Goal: Task Accomplishment & Management: Complete application form

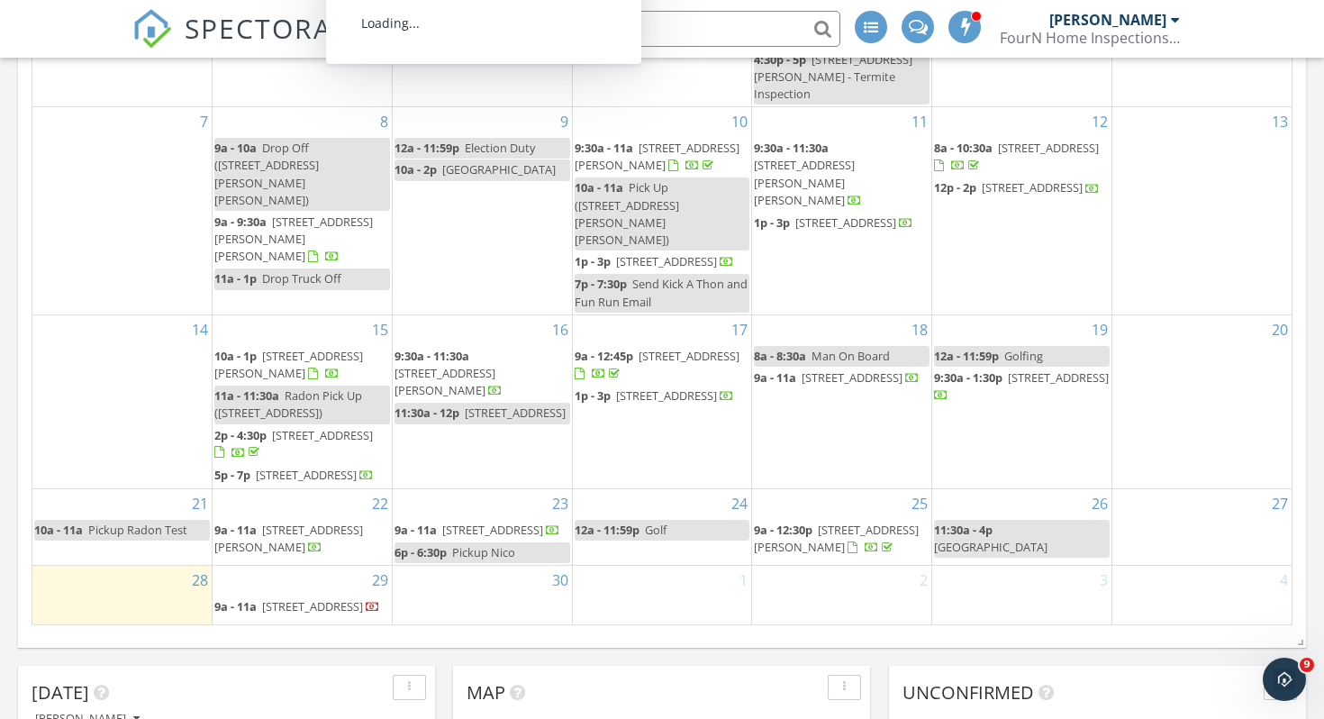
scroll to position [581, 0]
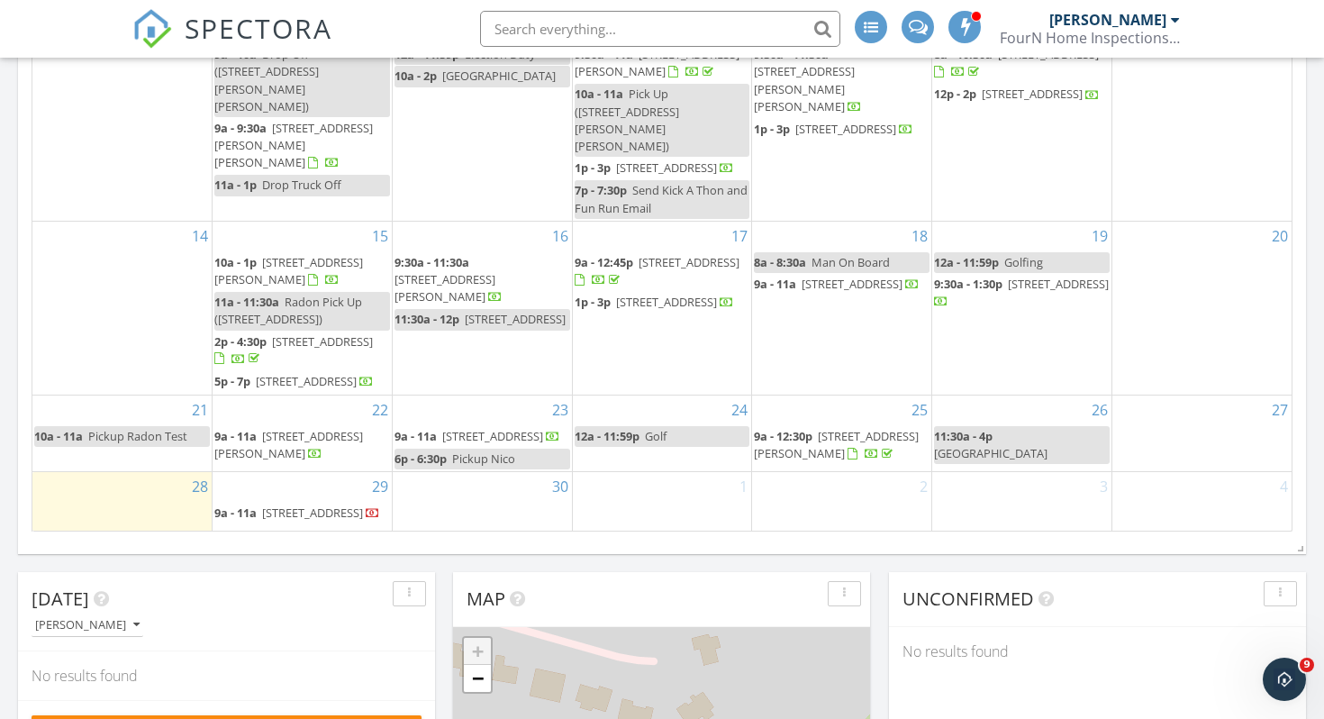
click at [330, 480] on div "29 9a - 11a 2770 Thistle Brook Dr, Concord 28027" at bounding box center [302, 501] width 179 height 59
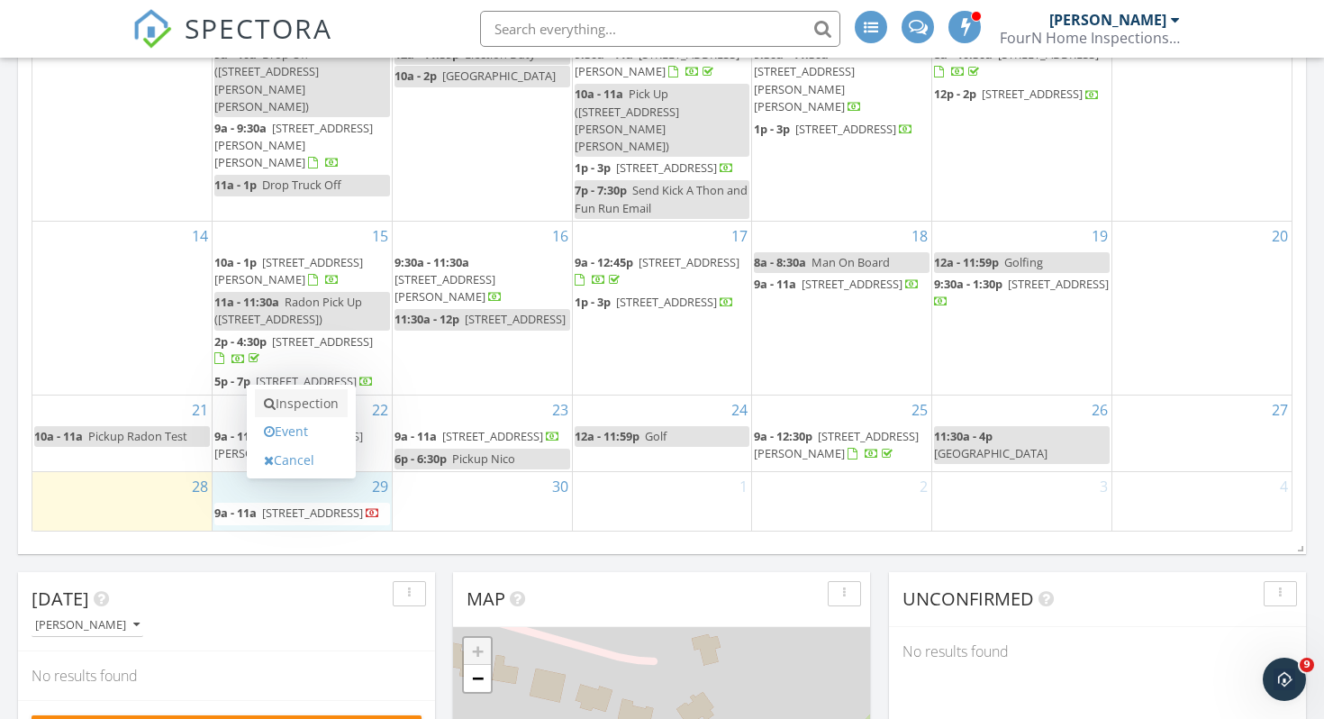
click at [305, 407] on link "Inspection" at bounding box center [301, 403] width 93 height 29
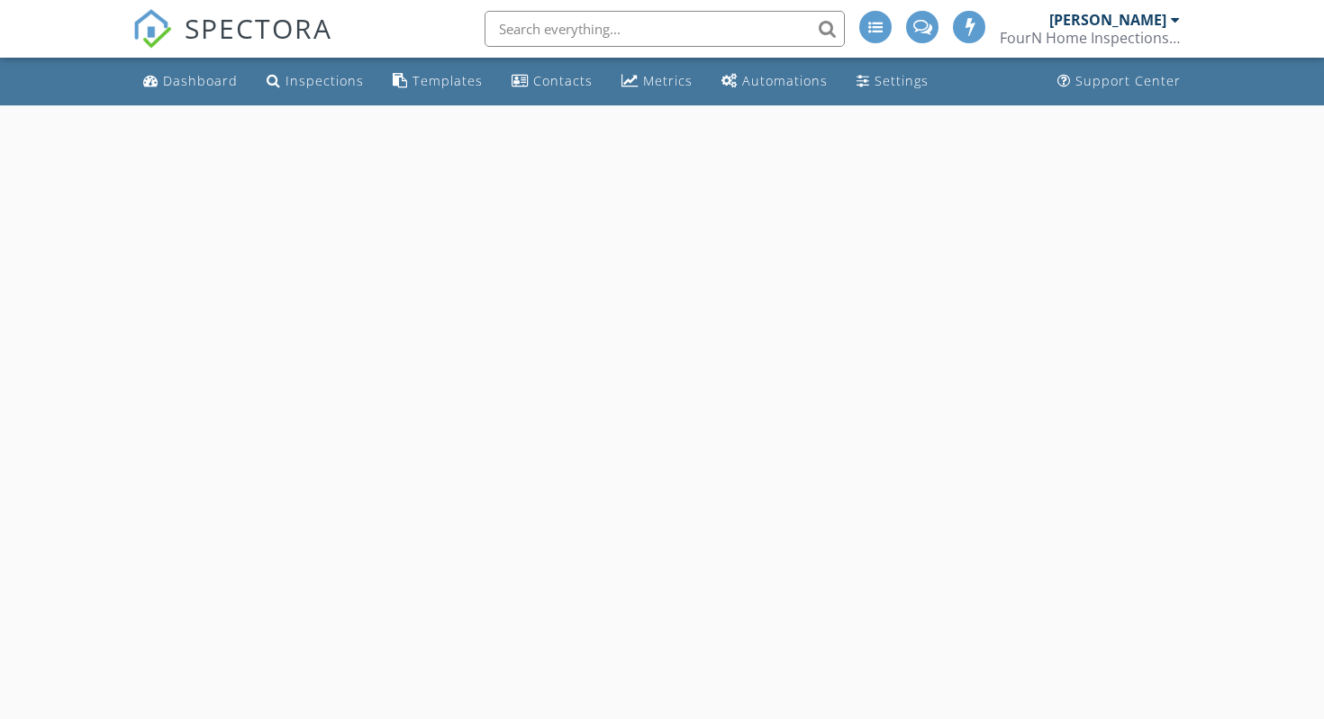
select select "8"
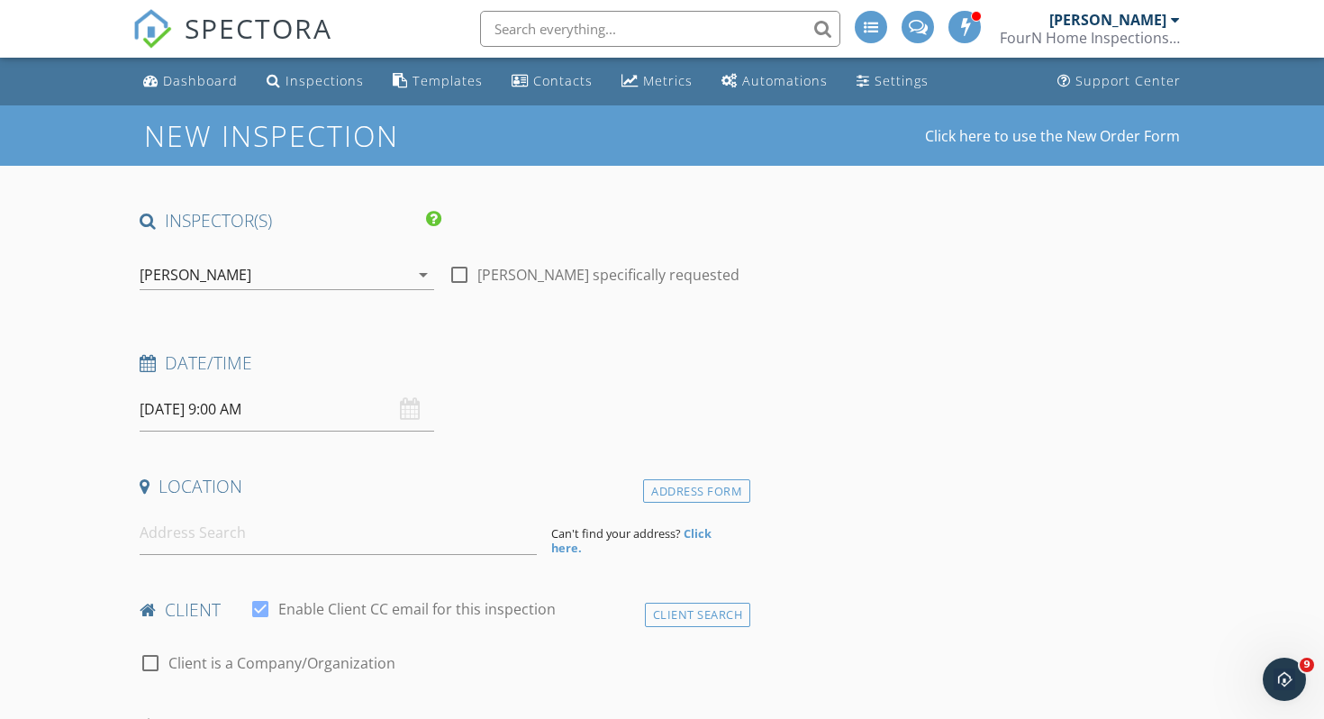
click at [214, 413] on input "09/29/2025 9:00 AM" at bounding box center [287, 409] width 295 height 44
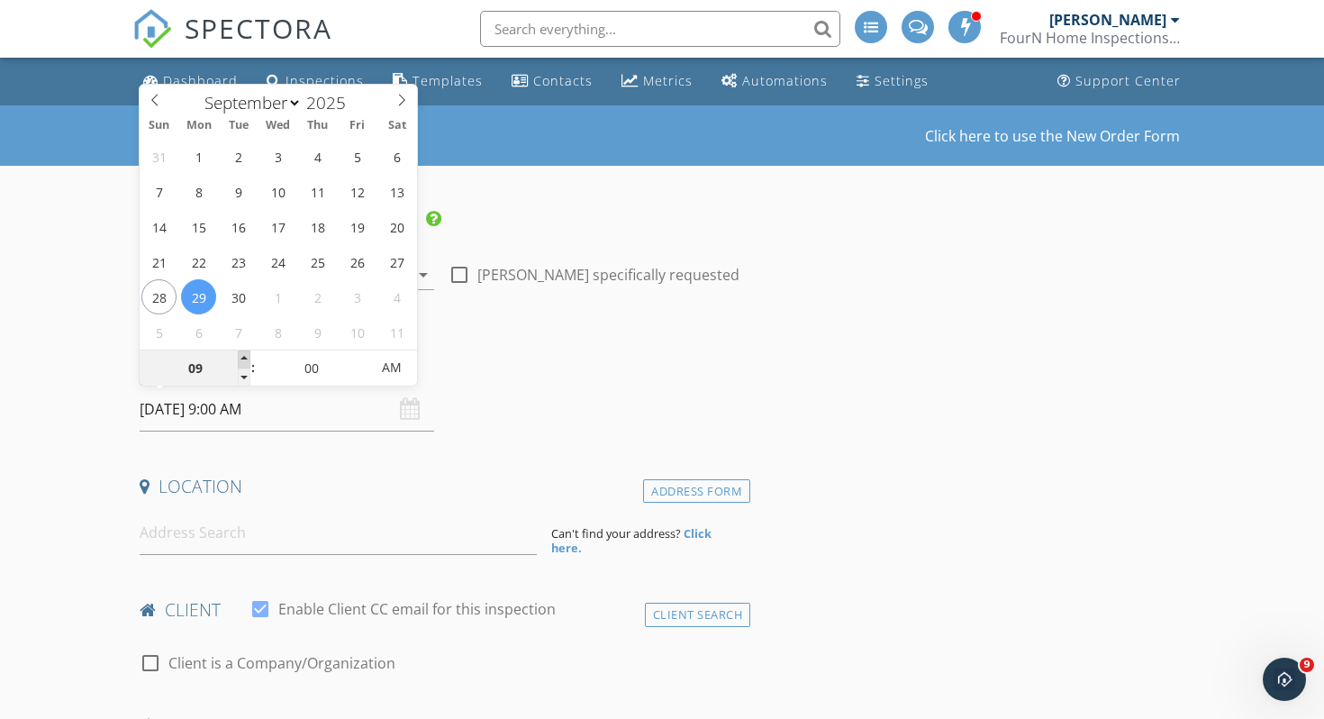
type input "10"
type input "09/29/2025 10:00 AM"
click at [240, 359] on span at bounding box center [244, 359] width 13 height 18
type input "11"
type input "09/29/2025 11:00 AM"
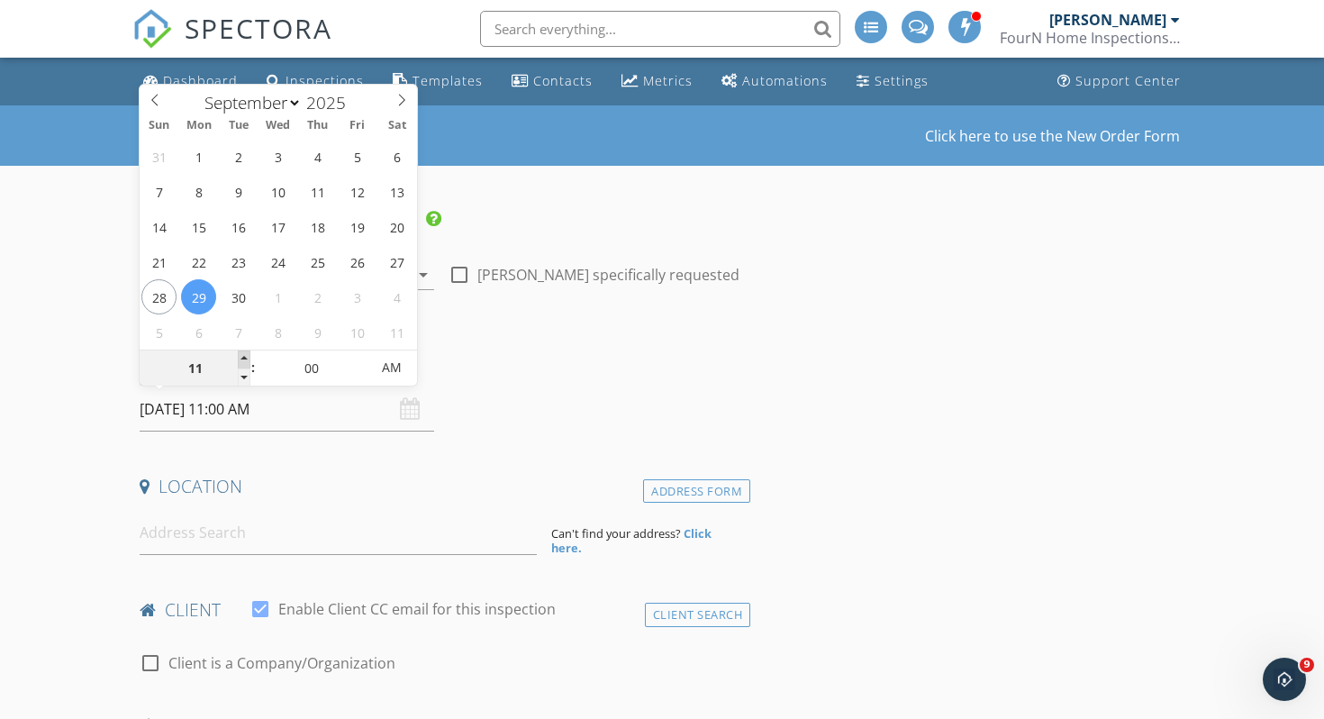
click at [240, 359] on span at bounding box center [244, 359] width 13 height 18
type input "12"
type input "09/29/2025 12:00 PM"
click at [240, 359] on span at bounding box center [244, 359] width 13 height 18
type input "01"
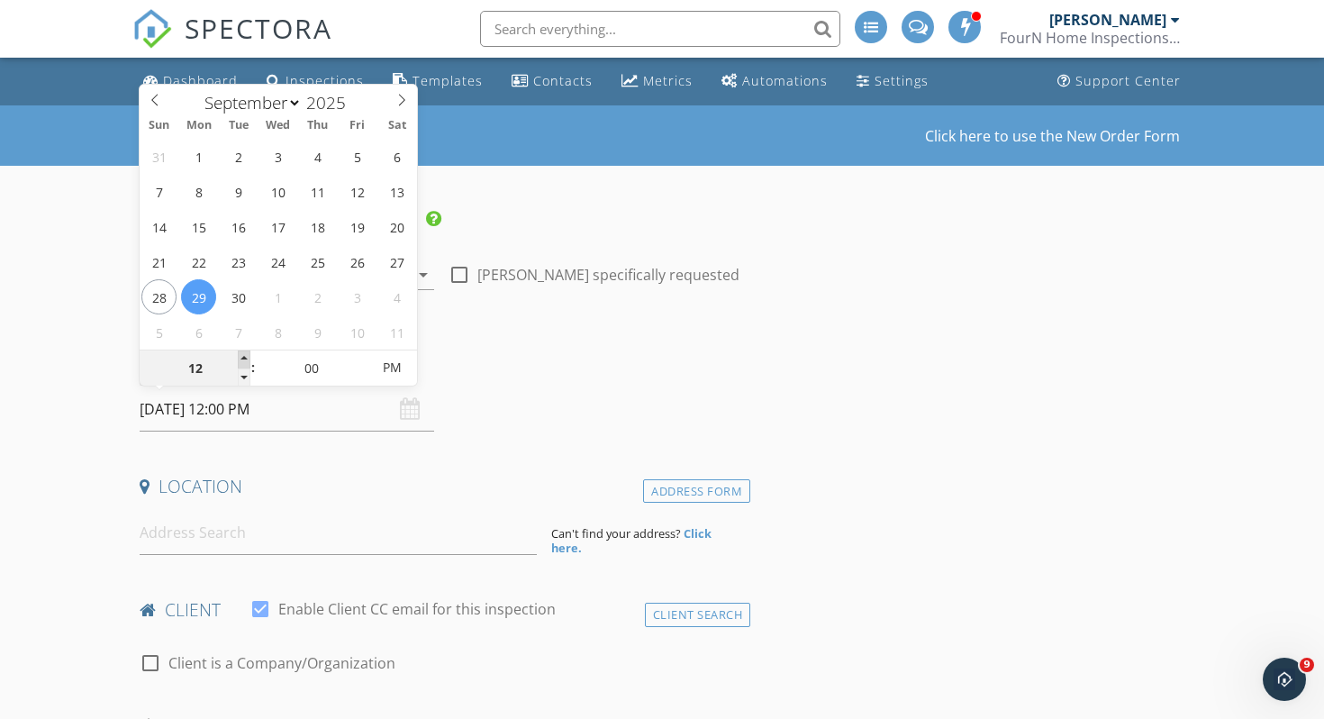
type input "[DATE] 1:00 PM"
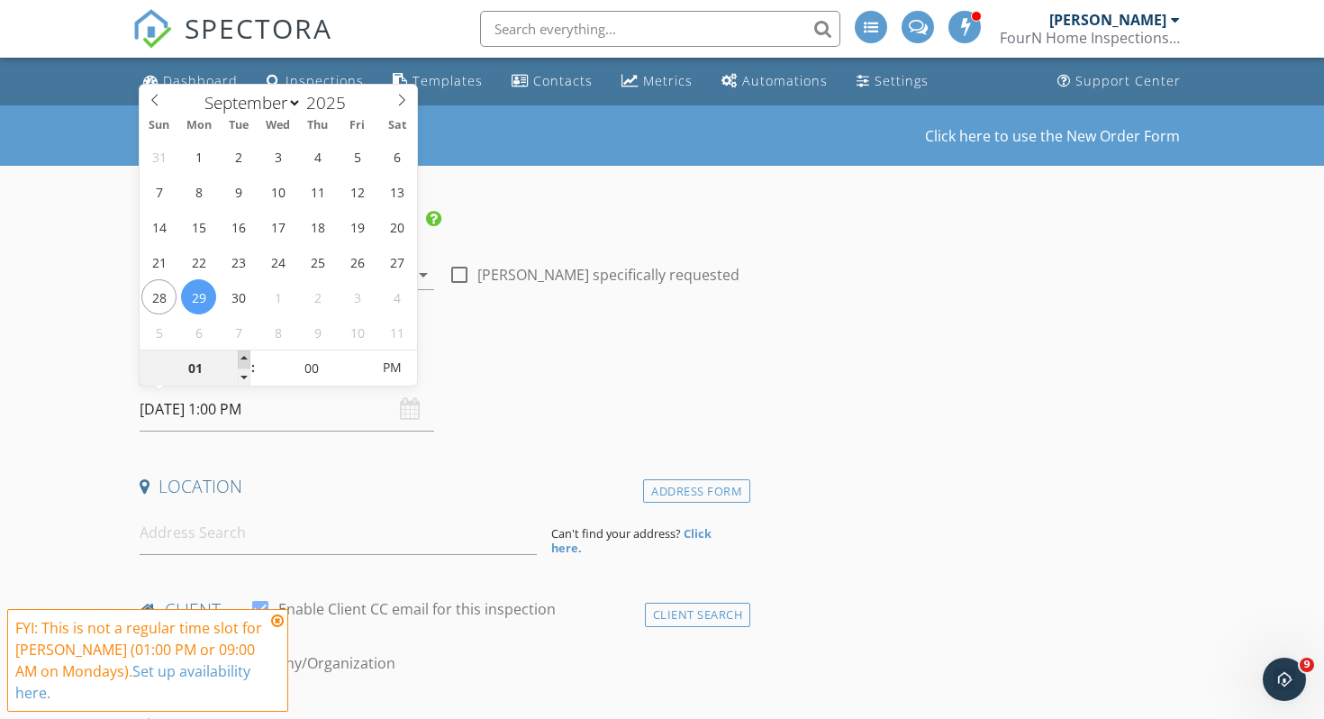
click at [240, 359] on span at bounding box center [244, 359] width 13 height 18
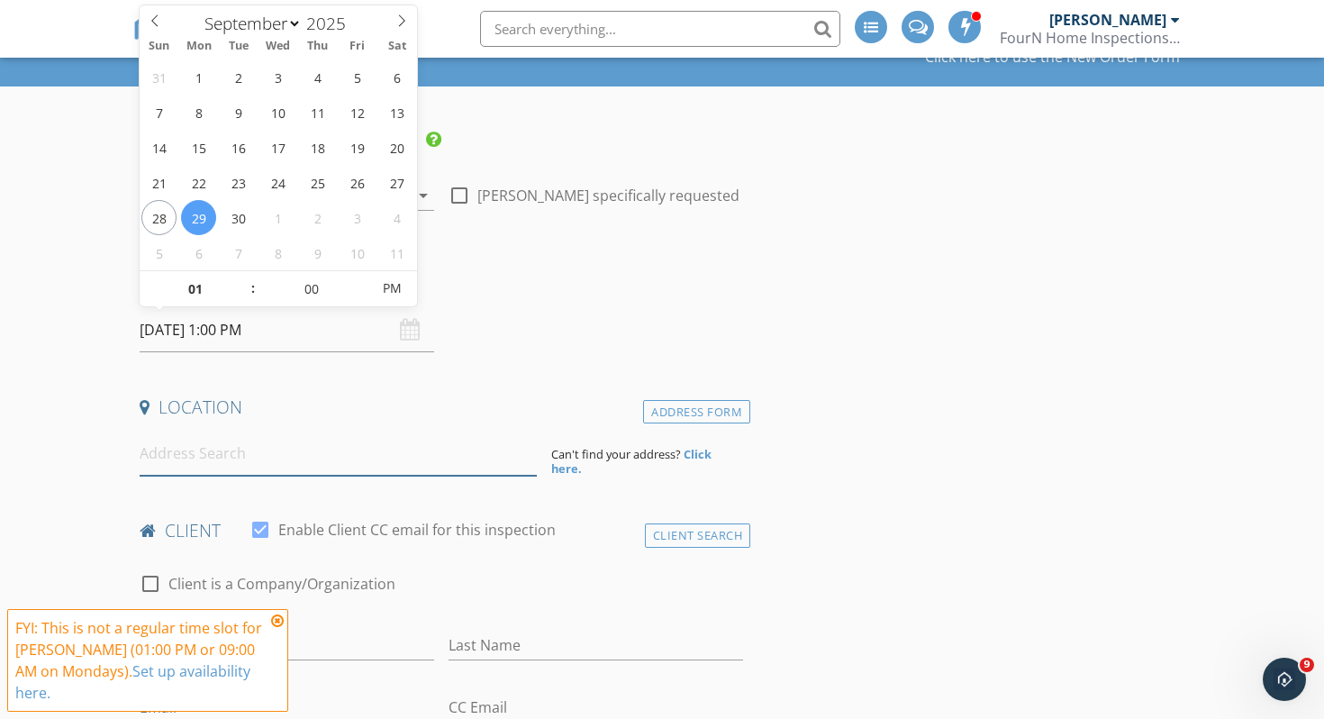
click at [250, 469] on input at bounding box center [338, 453] width 397 height 44
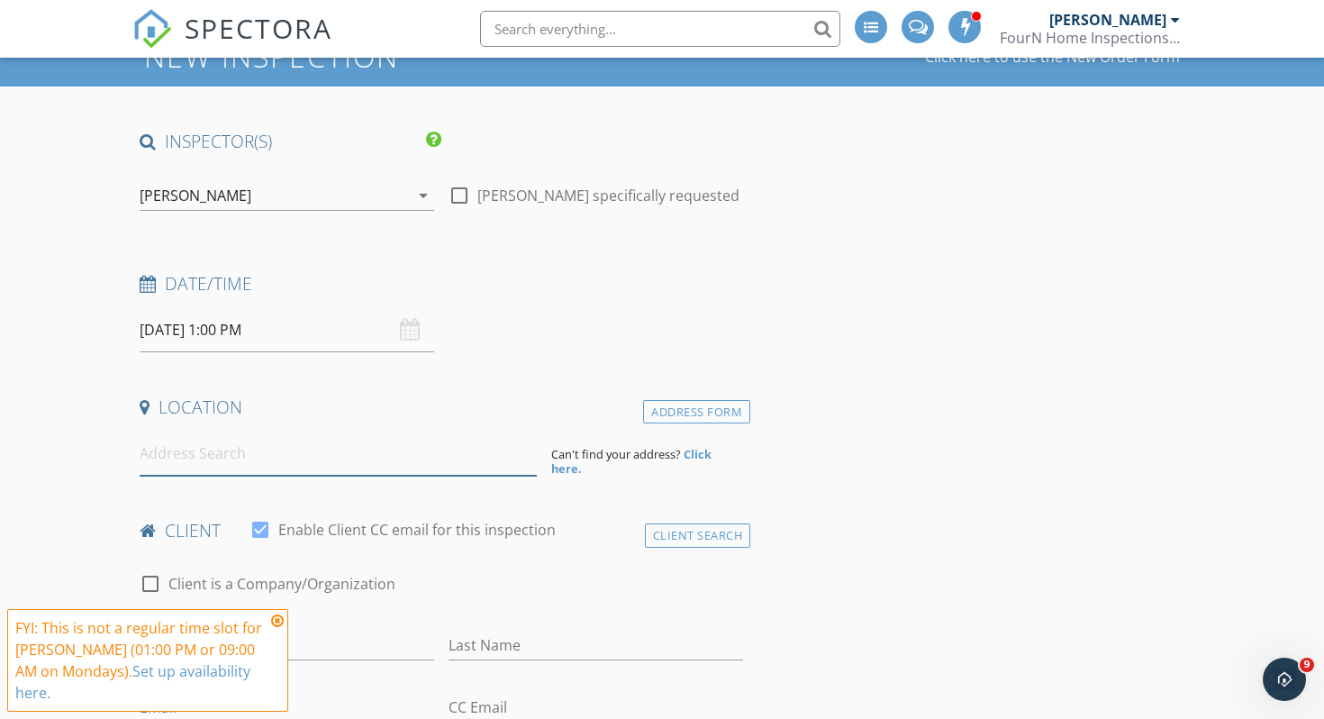
paste input "6901 Glenmoor Dr, Charlotte, NC 28214"
type input "6901 Glenmoor Dr, Charlotte, NC 28214, USA"
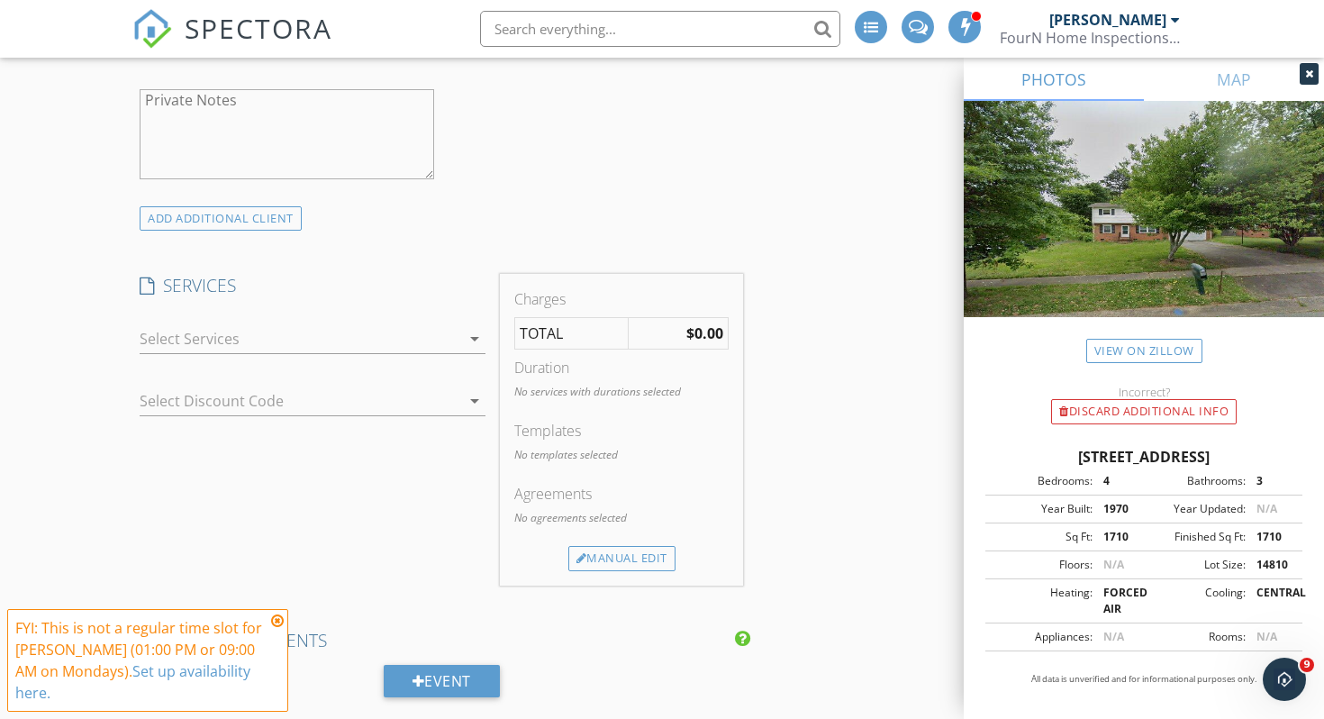
scroll to position [1454, 0]
click at [326, 327] on div at bounding box center [300, 334] width 321 height 29
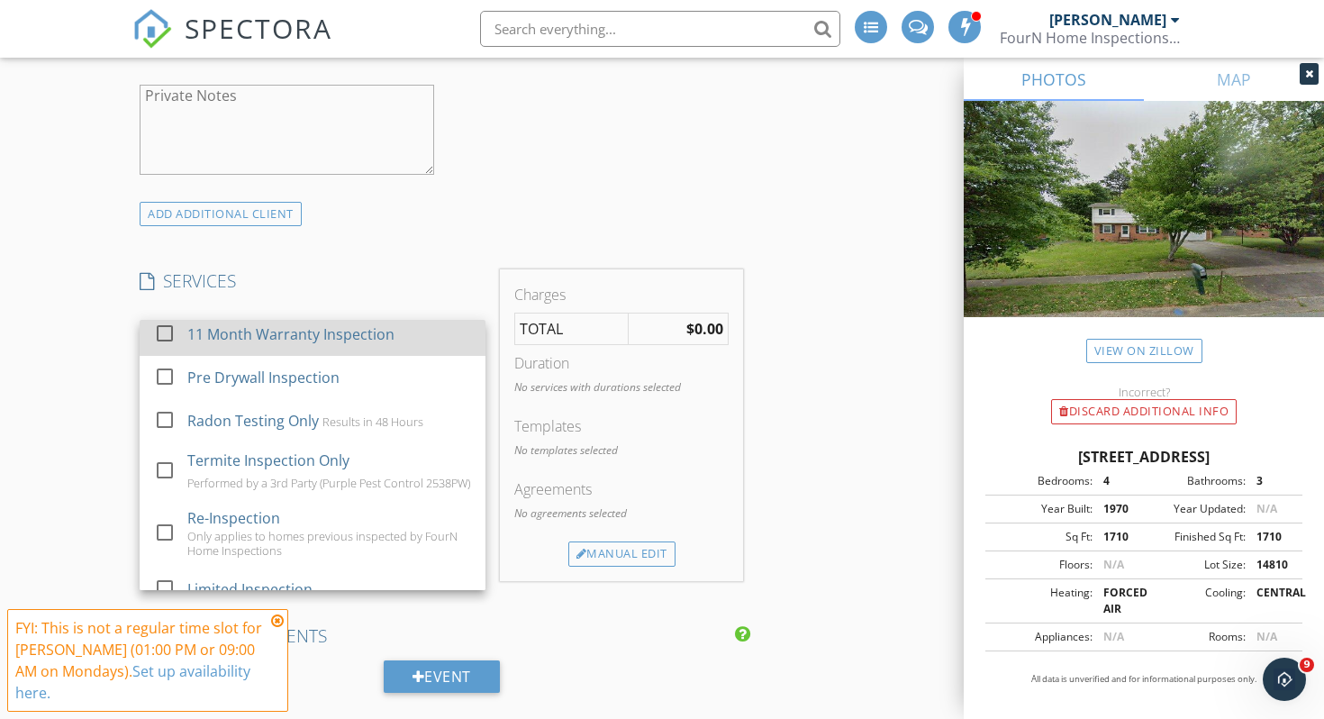
scroll to position [565, 0]
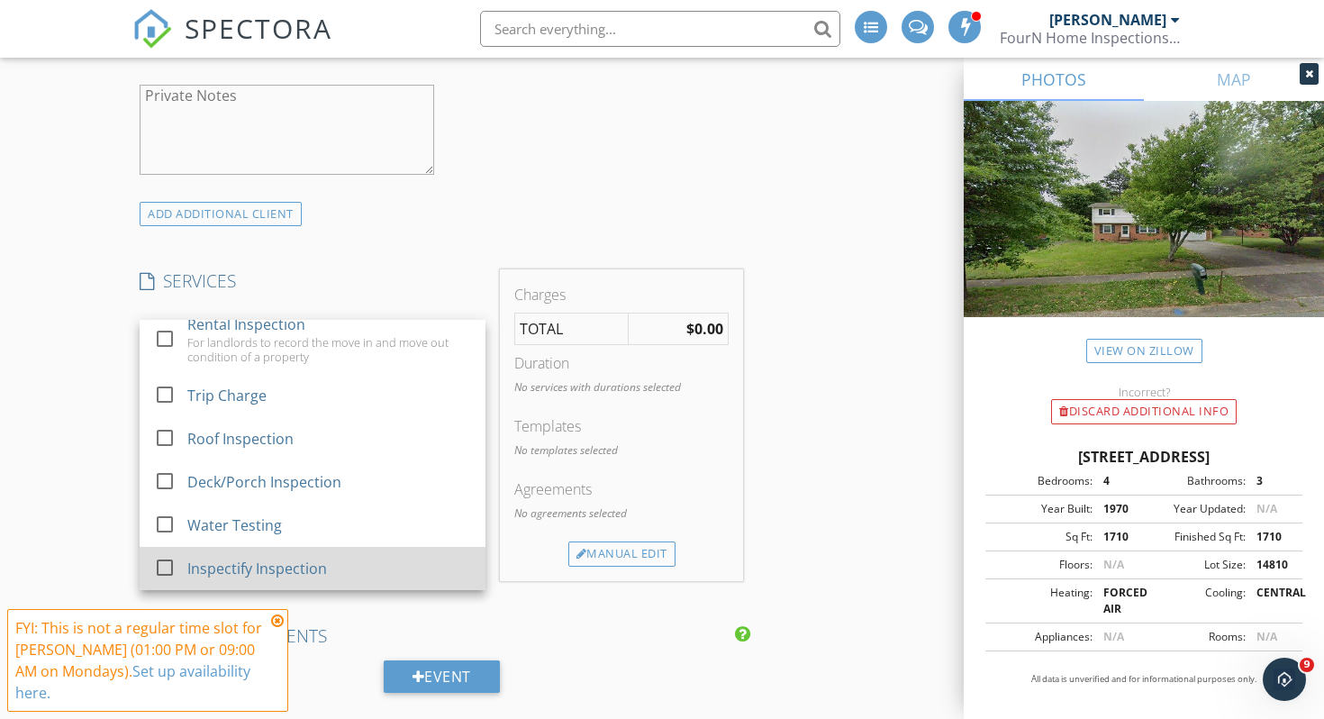
click at [247, 564] on div "Inspectify Inspection" at bounding box center [257, 569] width 140 height 22
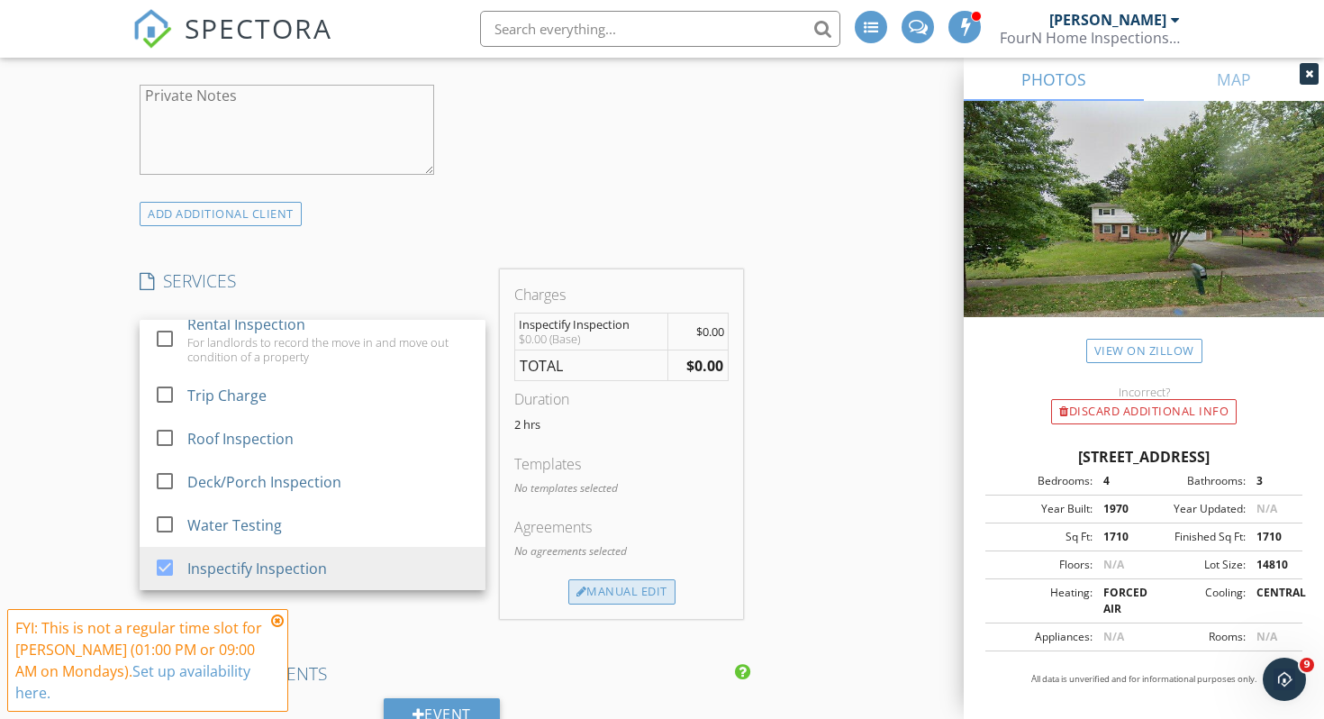
click at [645, 592] on div "Manual Edit" at bounding box center [621, 591] width 107 height 25
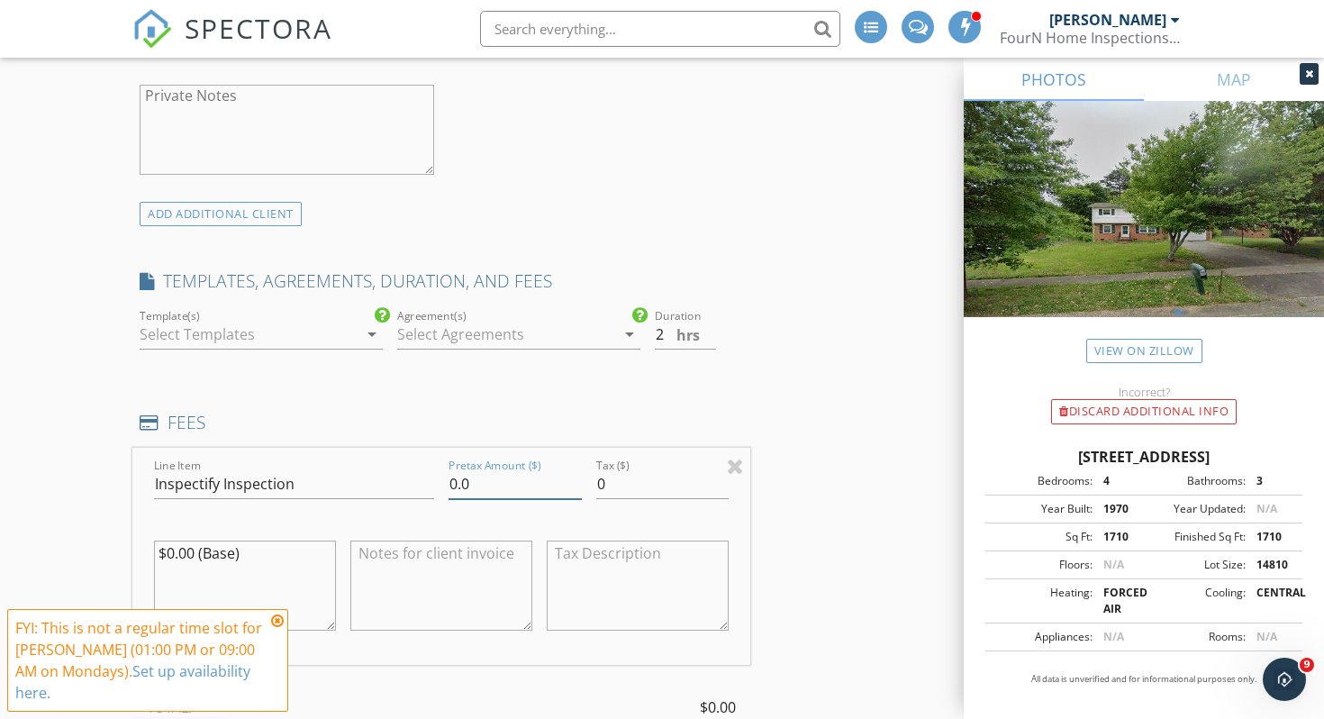
click at [457, 482] on input "0.0" at bounding box center [515, 484] width 133 height 30
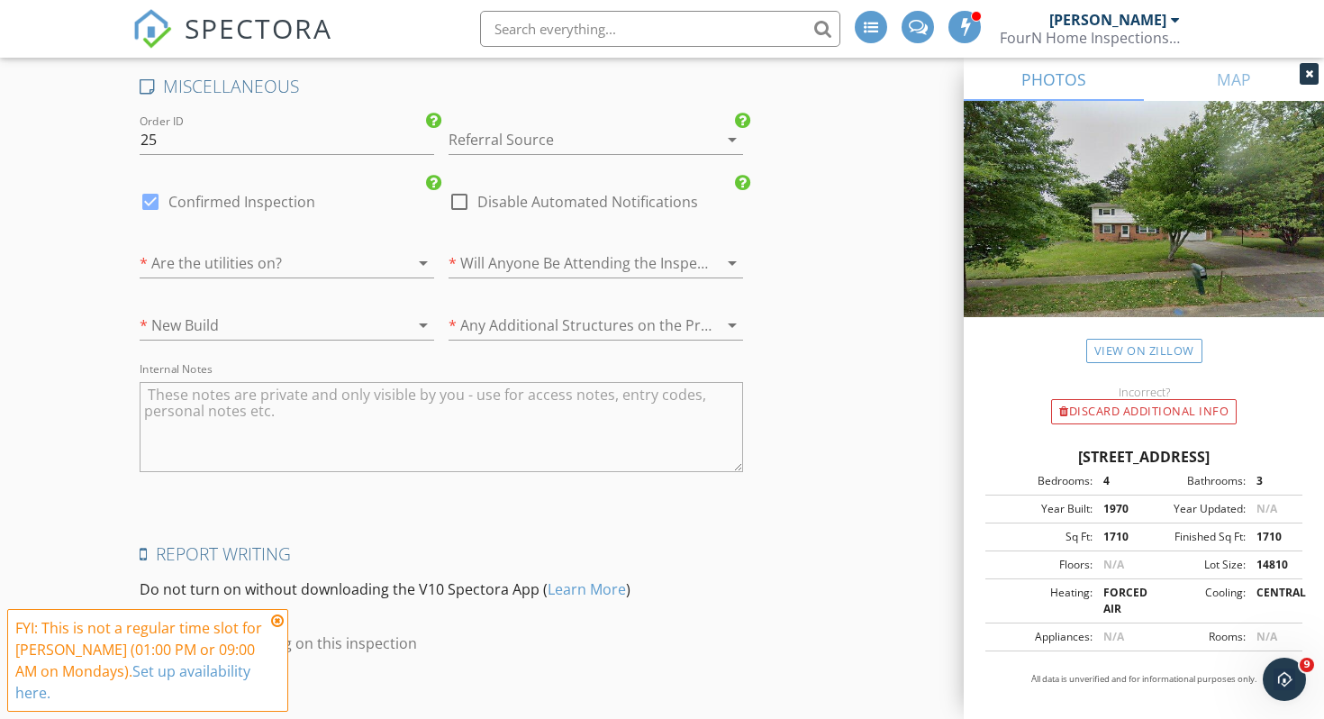
scroll to position [3163, 0]
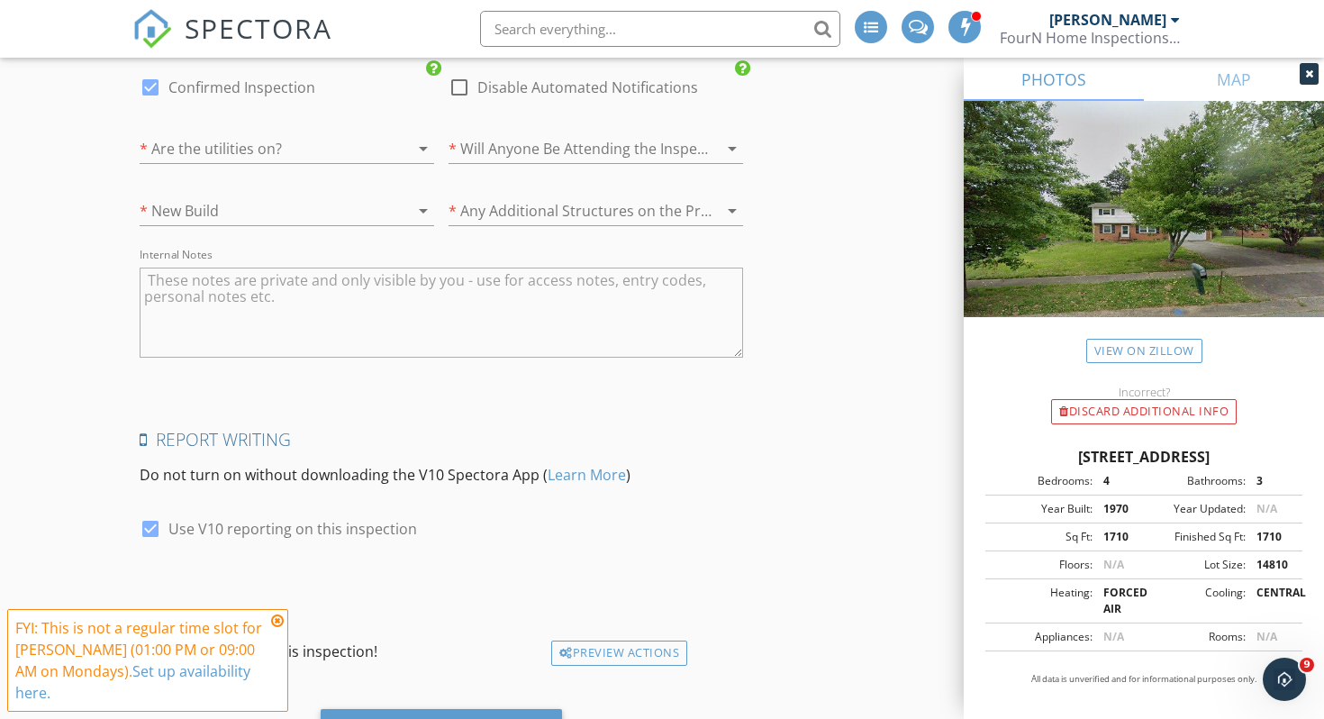
type input "0125.0"
click at [340, 161] on div at bounding box center [262, 148] width 244 height 29
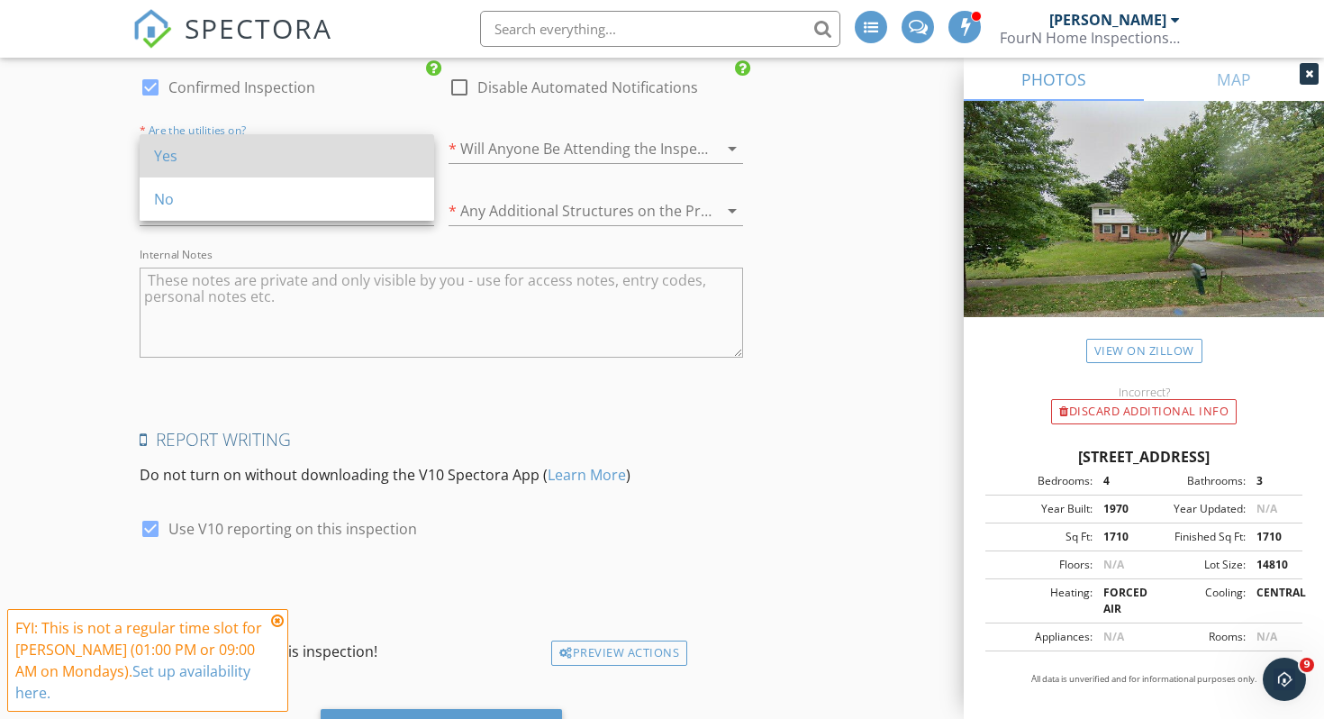
click at [308, 175] on div "Yes" at bounding box center [287, 155] width 266 height 43
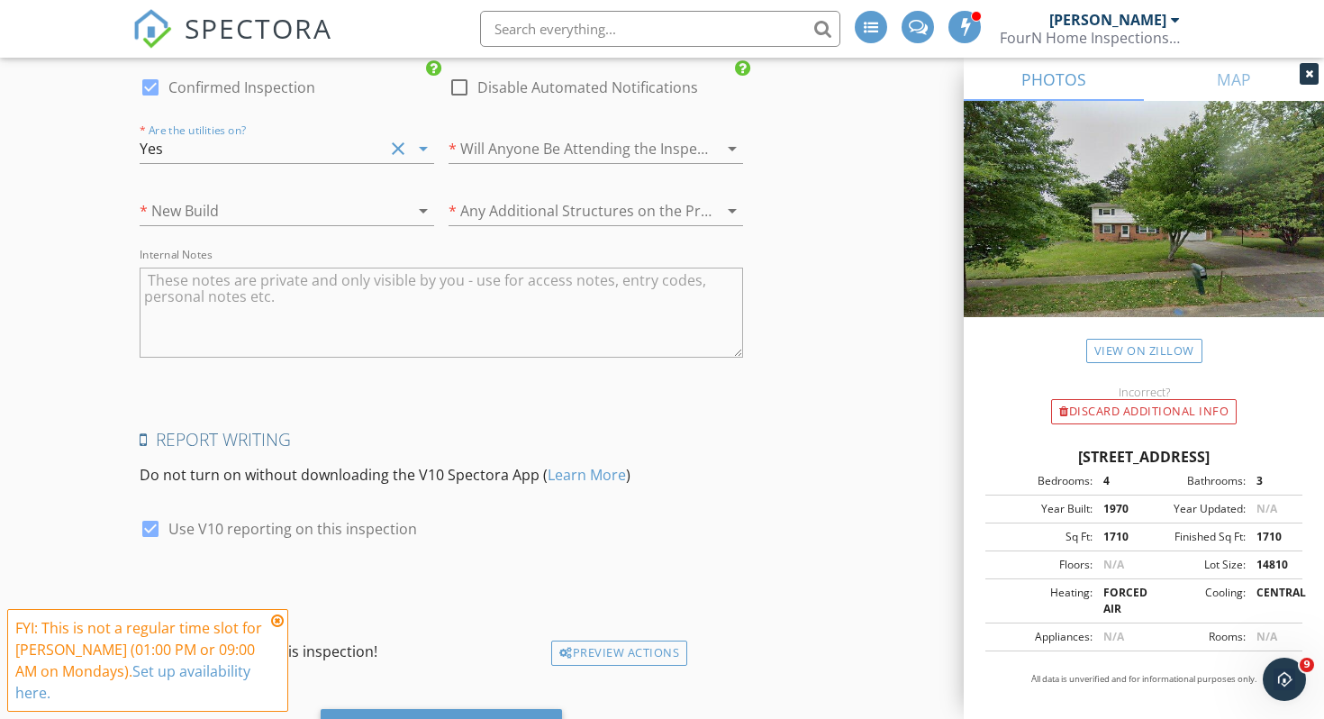
click at [292, 196] on div at bounding box center [262, 210] width 244 height 29
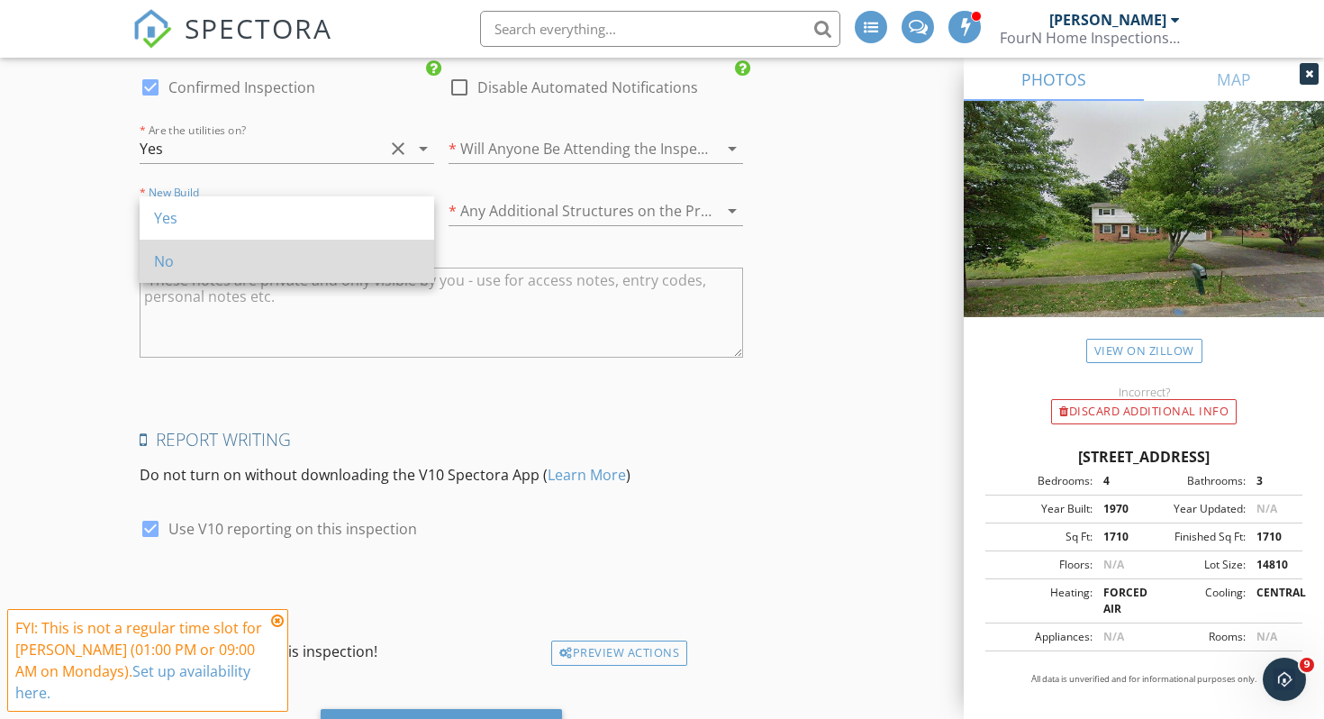
click at [279, 253] on div "No" at bounding box center [287, 261] width 266 height 22
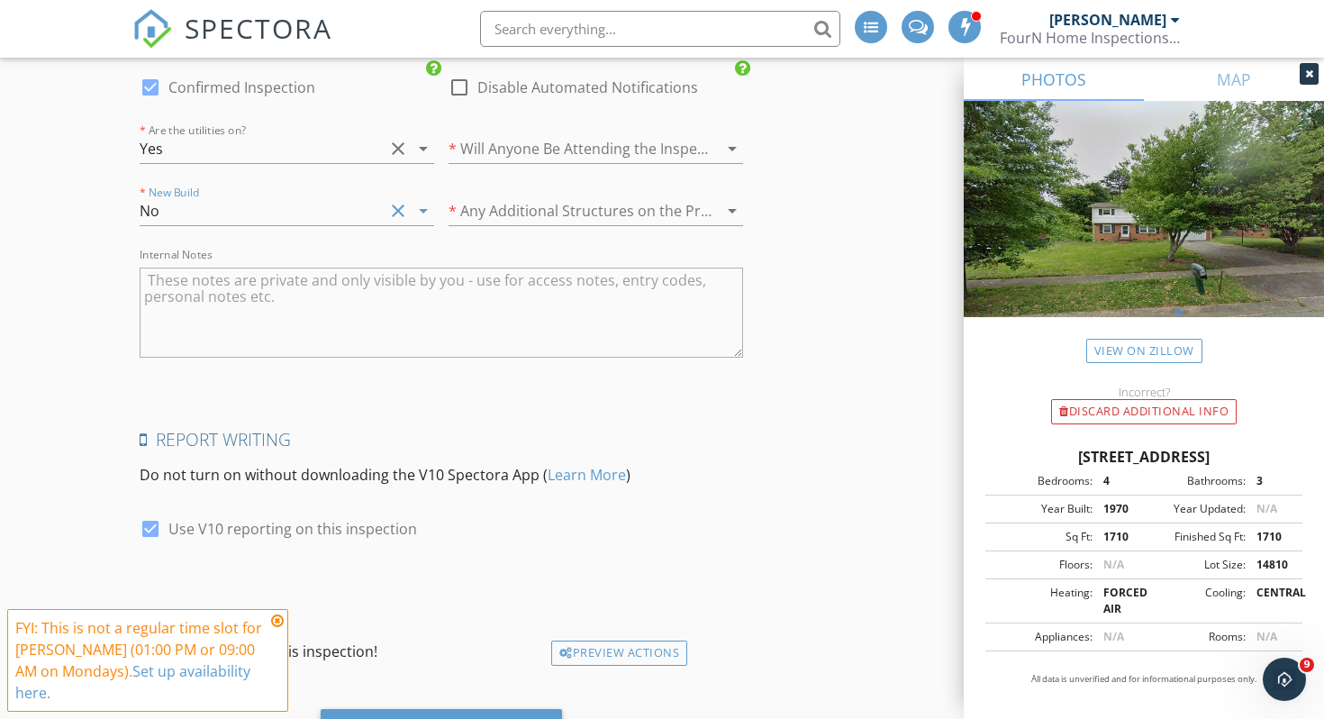
click at [497, 154] on div at bounding box center [571, 148] width 244 height 29
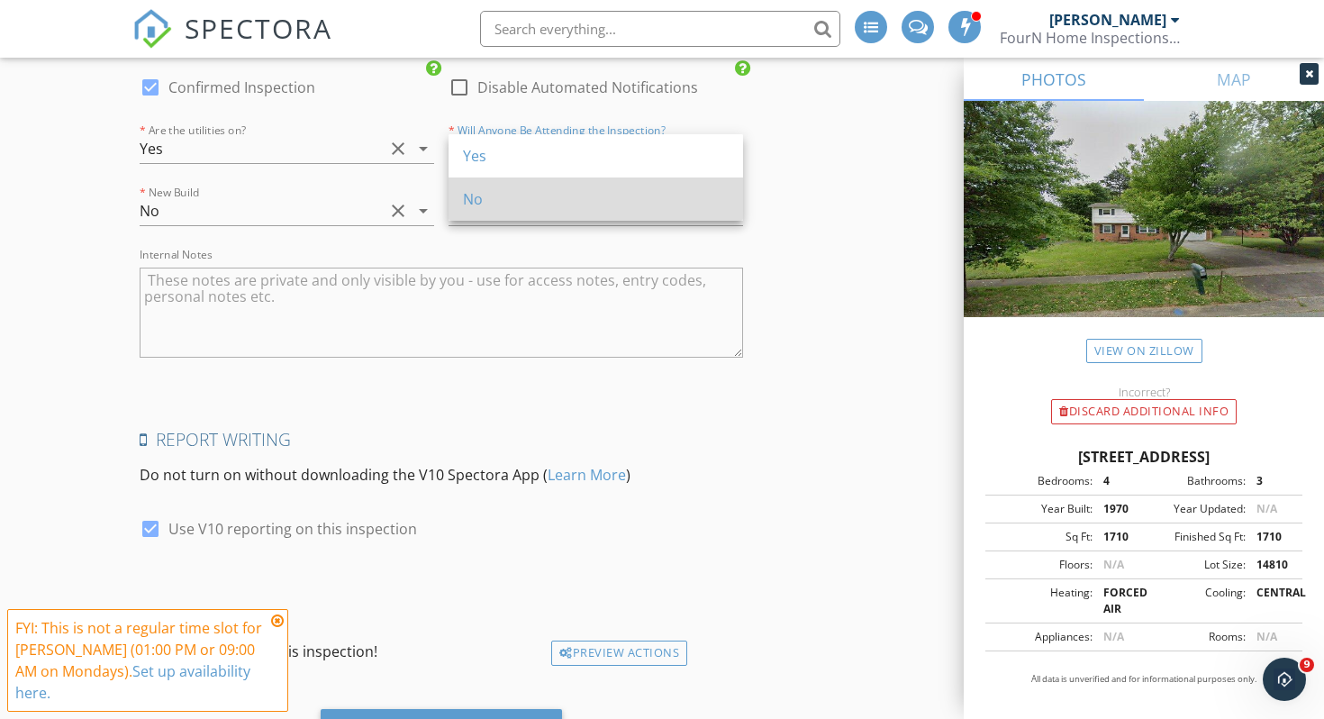
click at [505, 193] on div "No" at bounding box center [596, 199] width 266 height 22
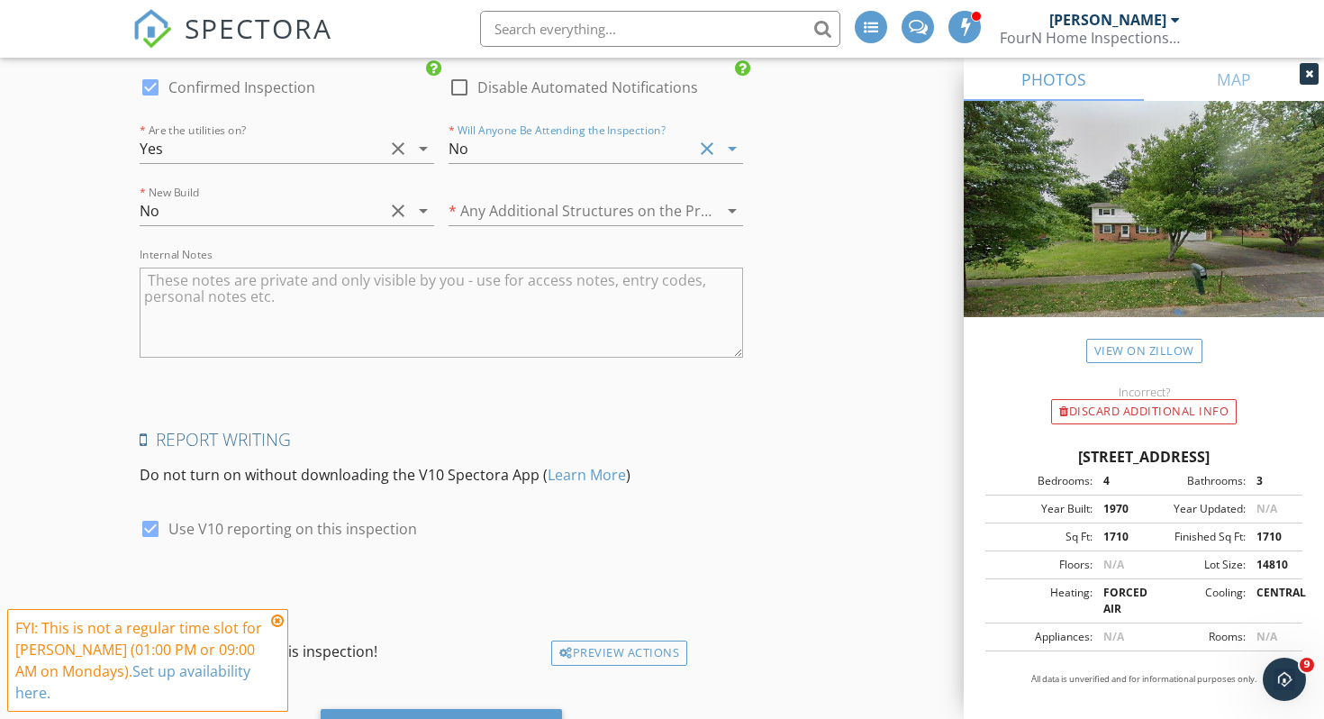
click at [524, 200] on div at bounding box center [571, 210] width 244 height 29
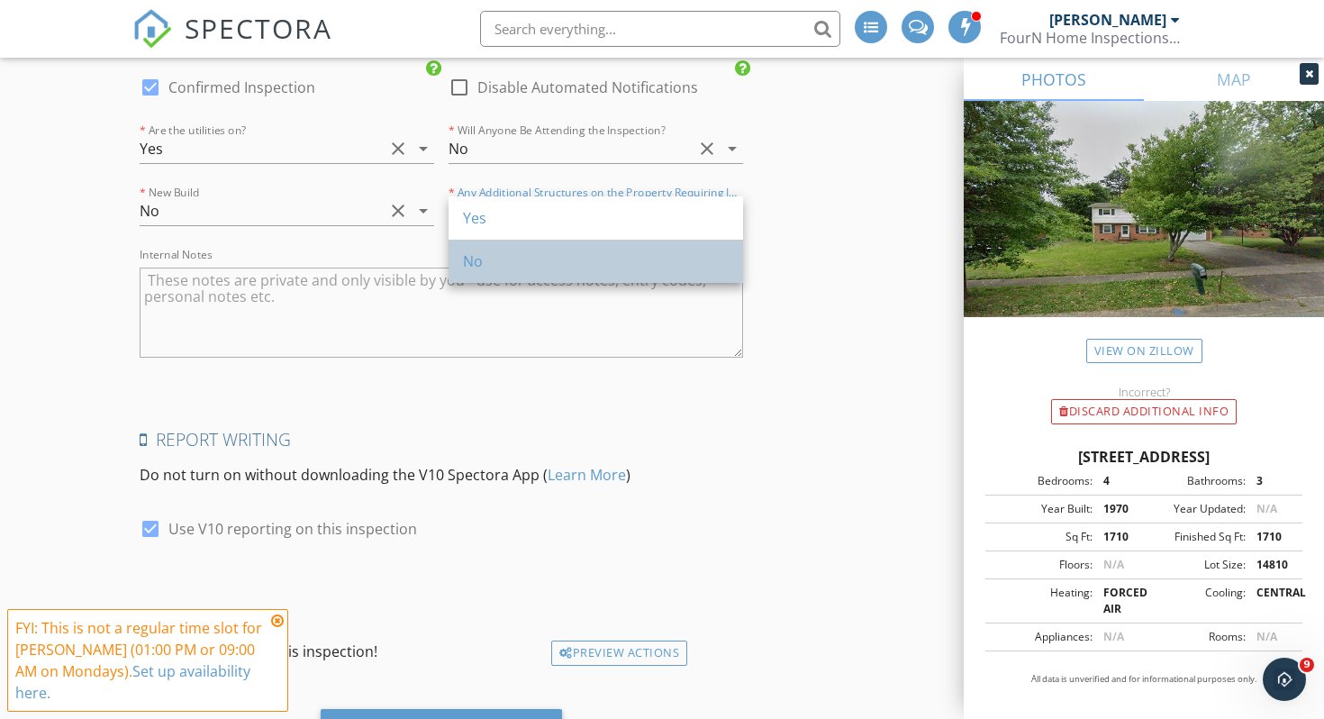
click at [540, 259] on div "No" at bounding box center [596, 261] width 266 height 22
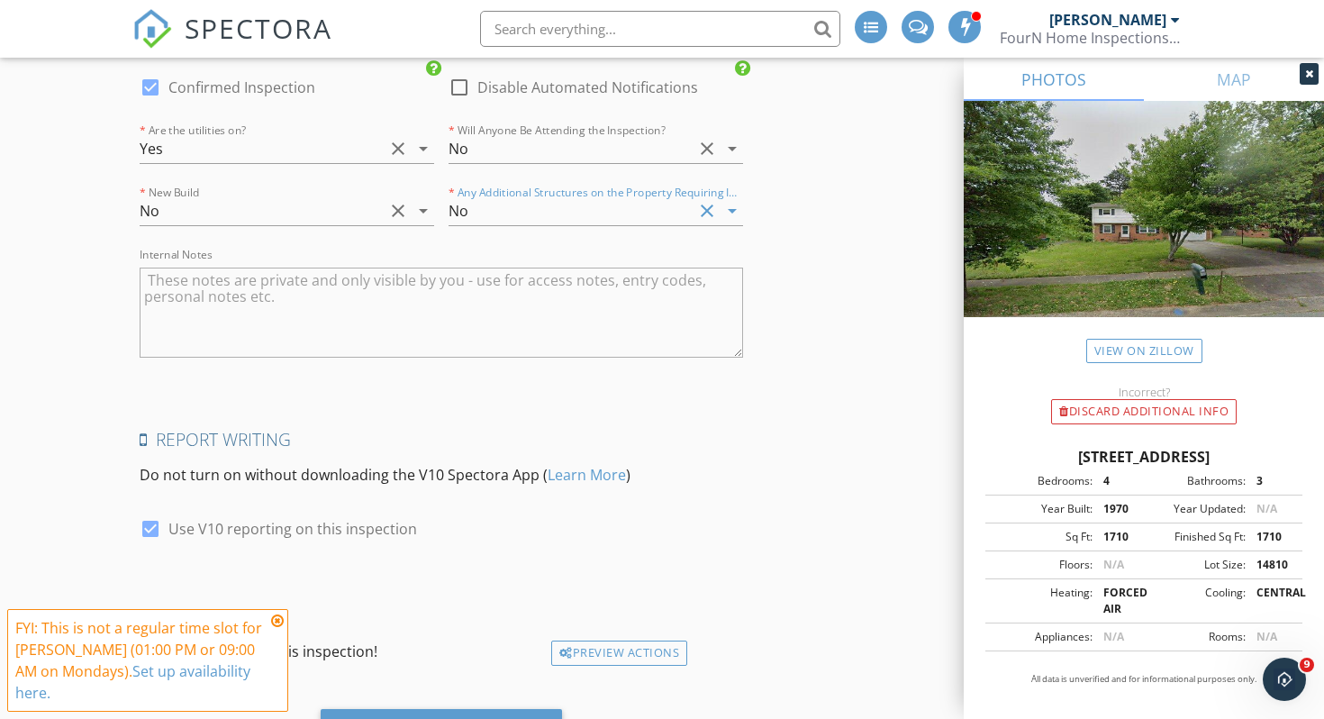
scroll to position [3258, 0]
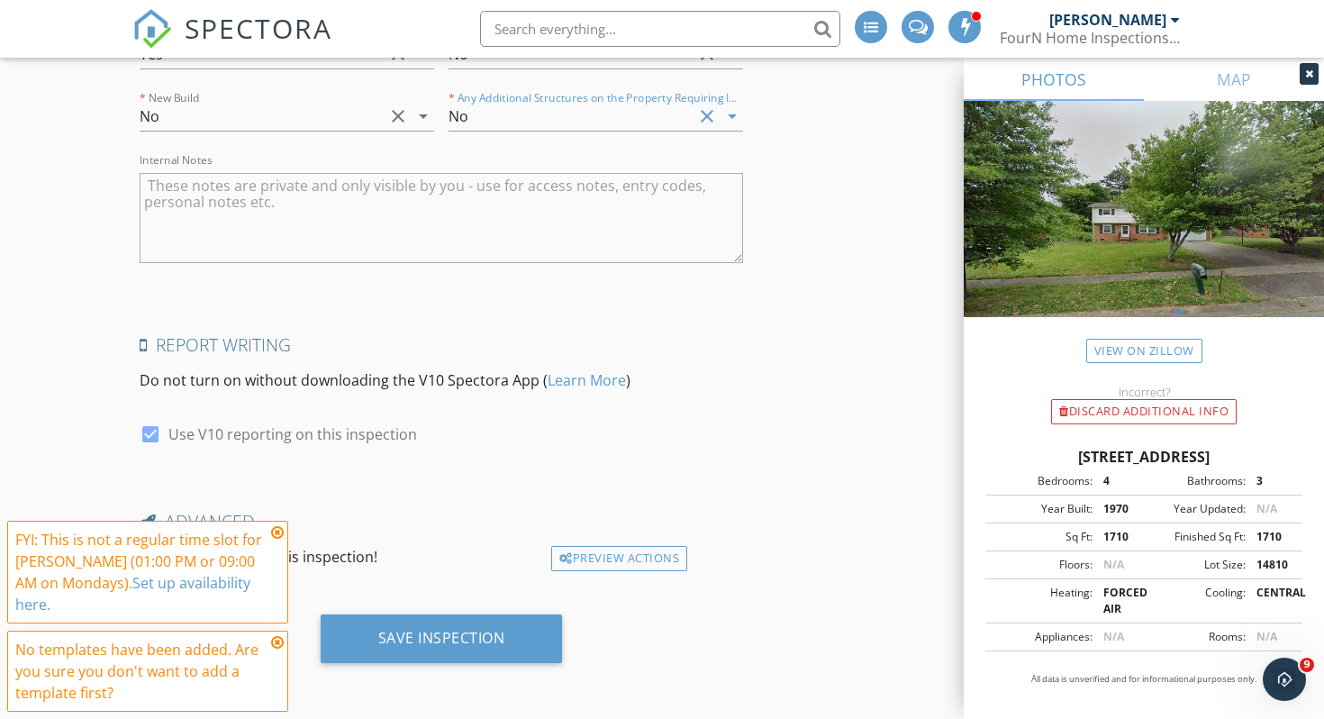
click at [278, 532] on icon at bounding box center [277, 532] width 13 height 14
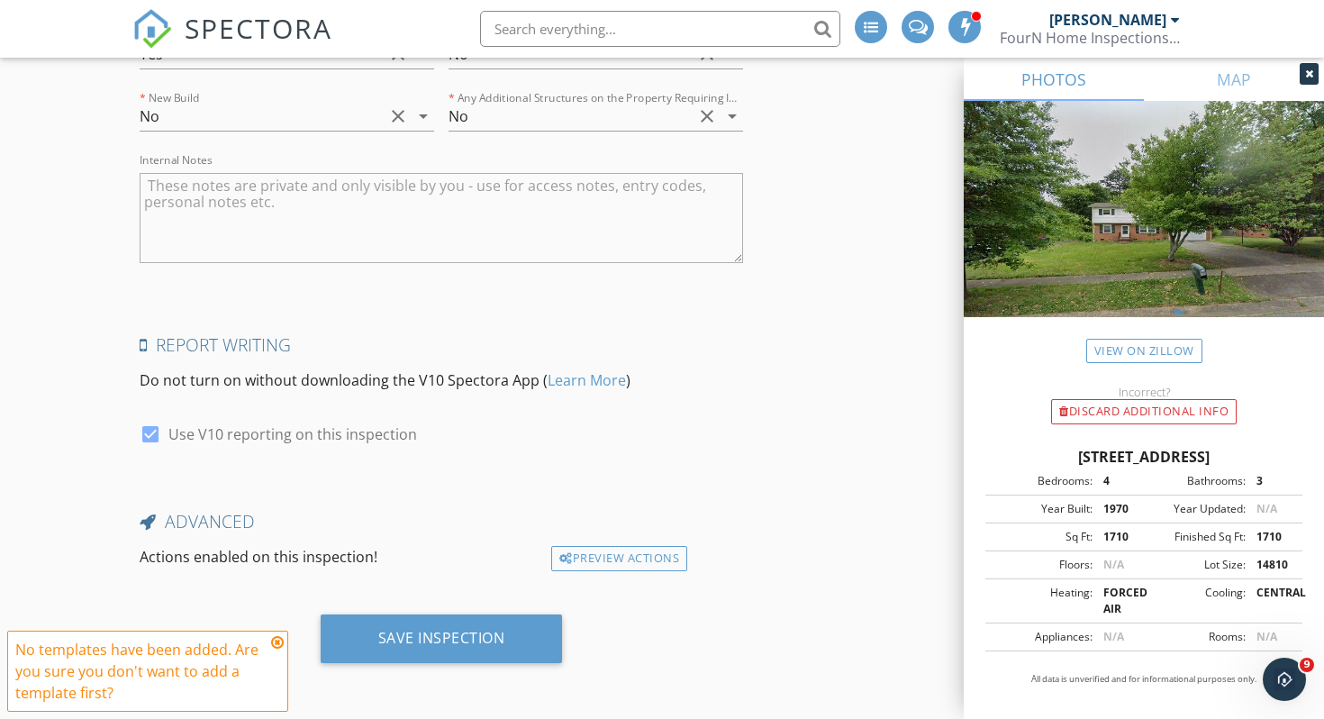
click at [278, 641] on icon at bounding box center [277, 642] width 13 height 14
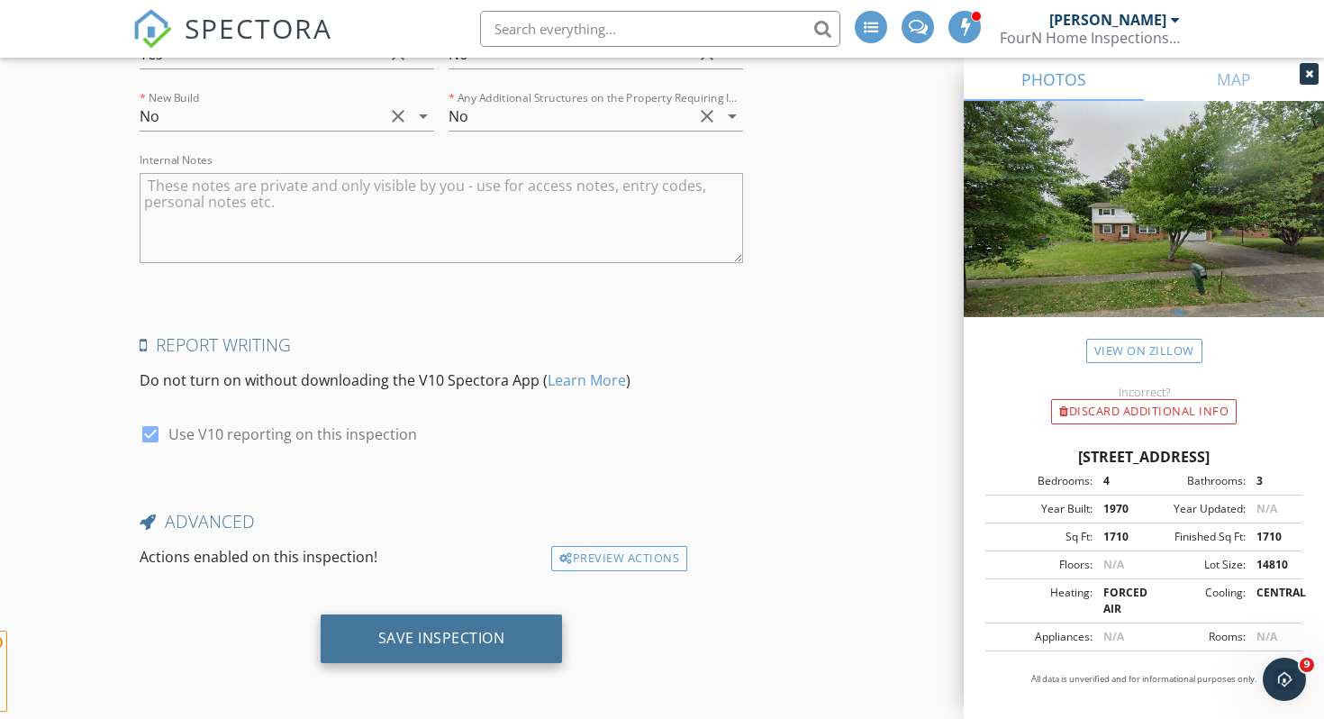
click at [372, 639] on div "Save Inspection" at bounding box center [442, 638] width 242 height 49
